Goal: Find contact information: Find contact information

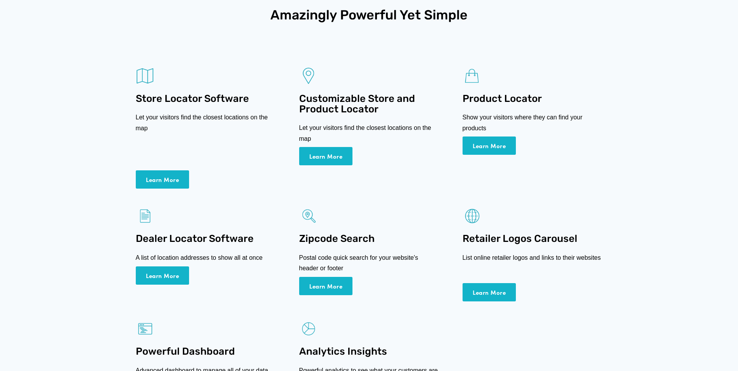
scroll to position [311, 0]
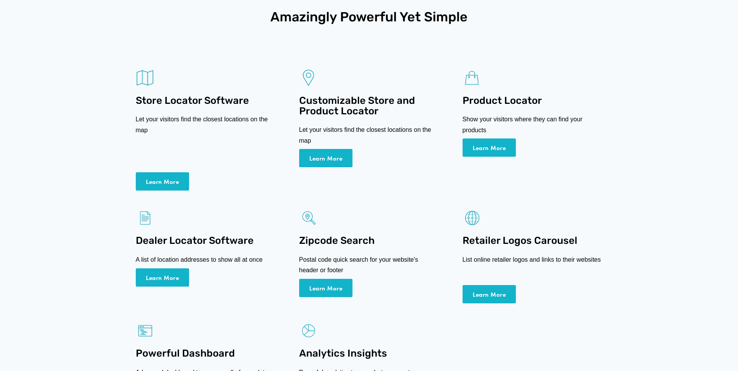
click at [163, 181] on link "Learn More" at bounding box center [163, 181] width 54 height 18
click at [153, 181] on link "Learn More" at bounding box center [163, 181] width 54 height 18
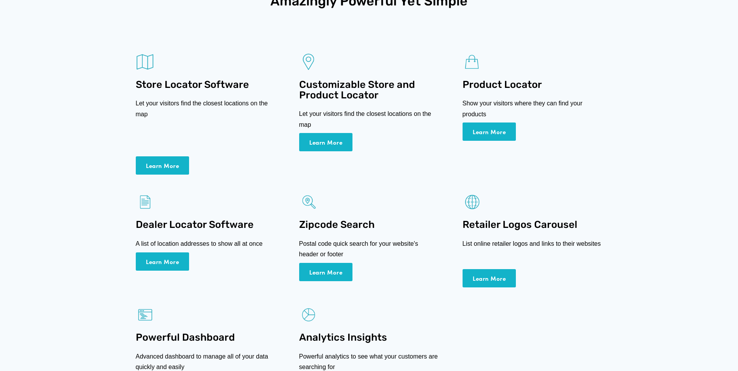
scroll to position [389, 0]
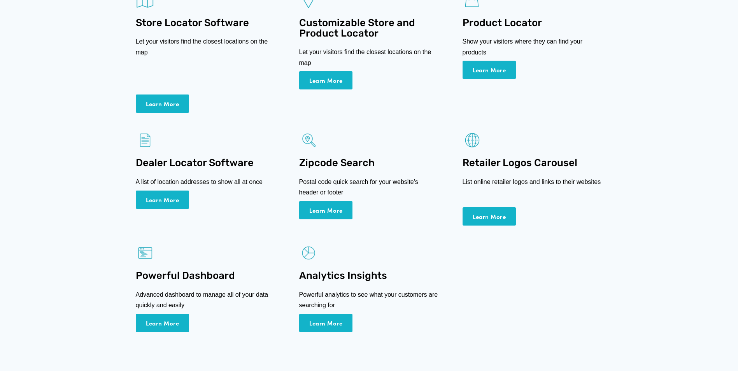
click at [160, 201] on link "Learn More" at bounding box center [163, 200] width 54 height 18
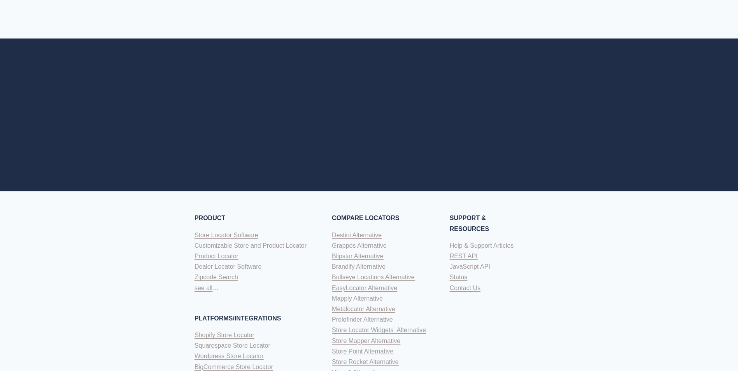
scroll to position [1245, 0]
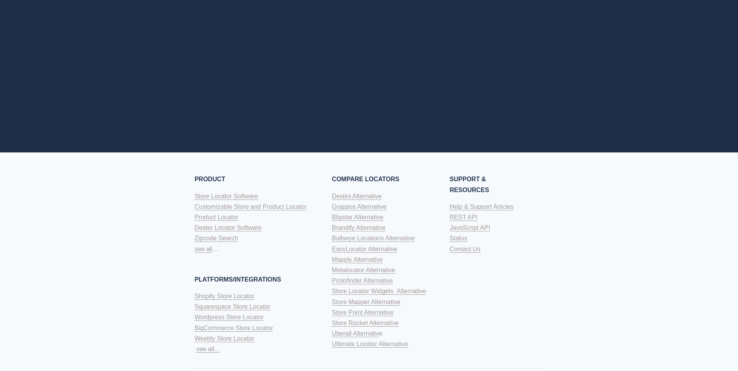
click at [465, 250] on span "Contact Us" at bounding box center [465, 249] width 31 height 7
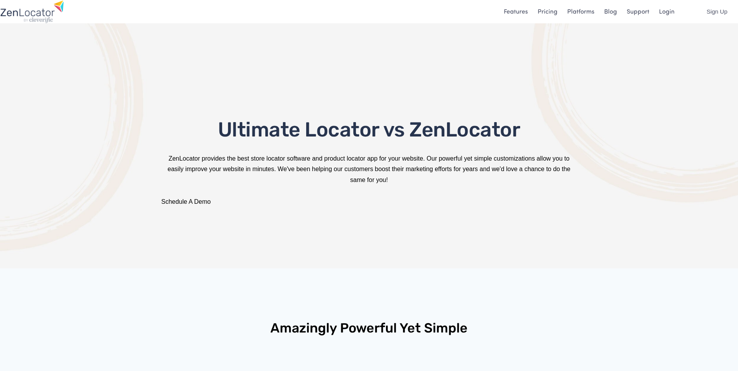
scroll to position [1245, 0]
